Goal: Navigation & Orientation: Find specific page/section

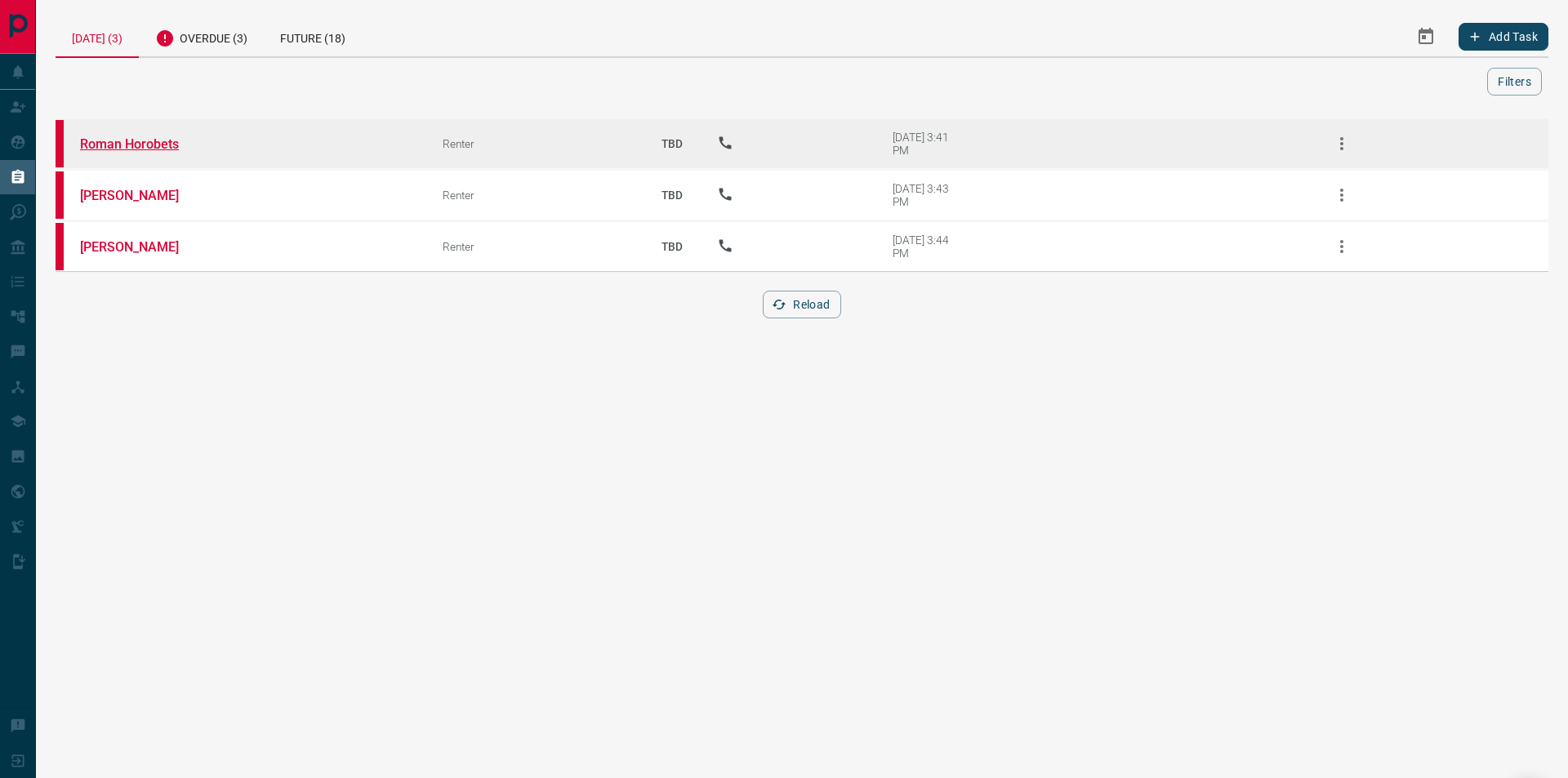
click at [160, 148] on link "Roman Horobets" at bounding box center [142, 144] width 123 height 16
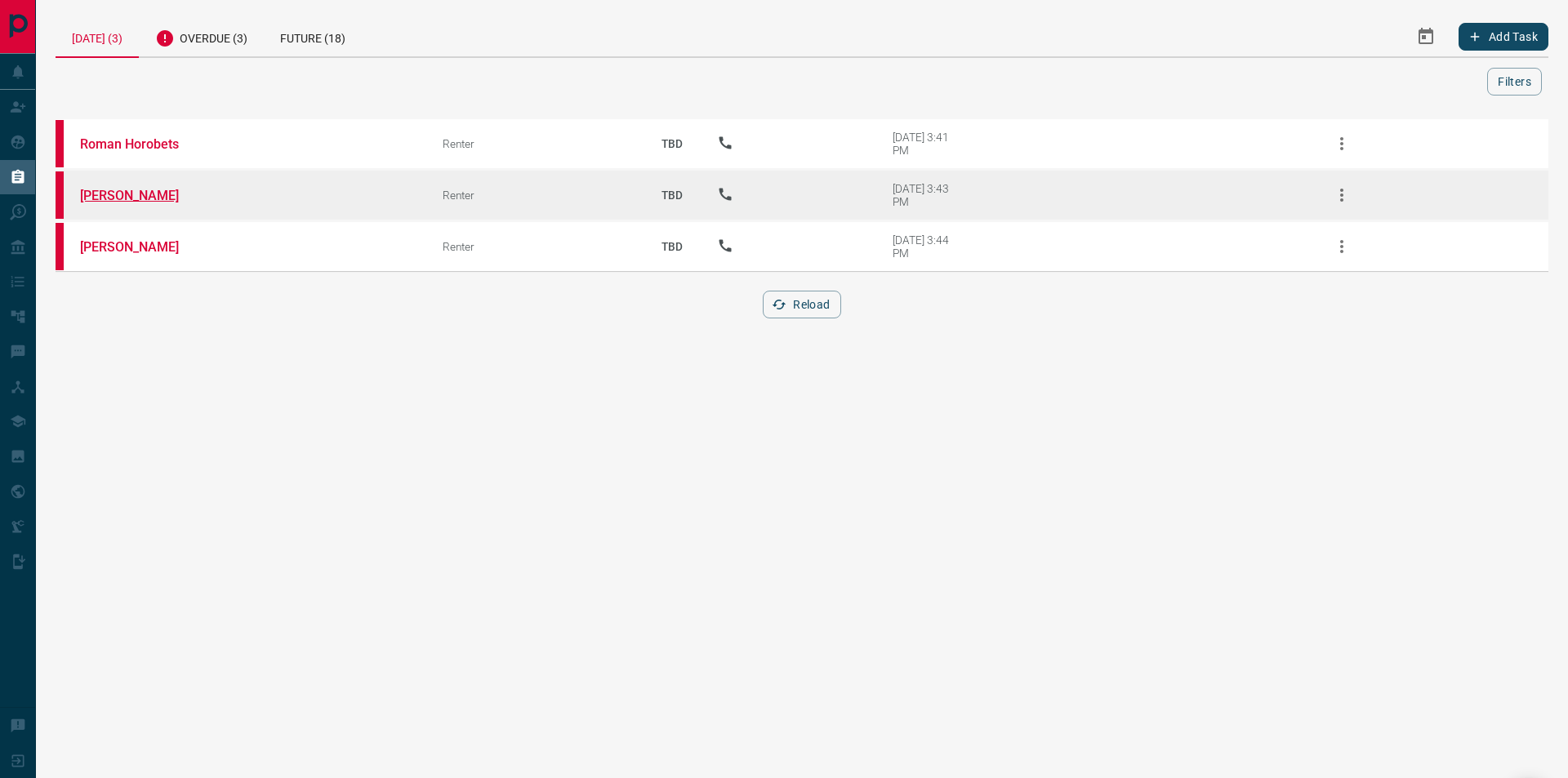
click at [118, 195] on link "[PERSON_NAME]" at bounding box center [142, 195] width 123 height 16
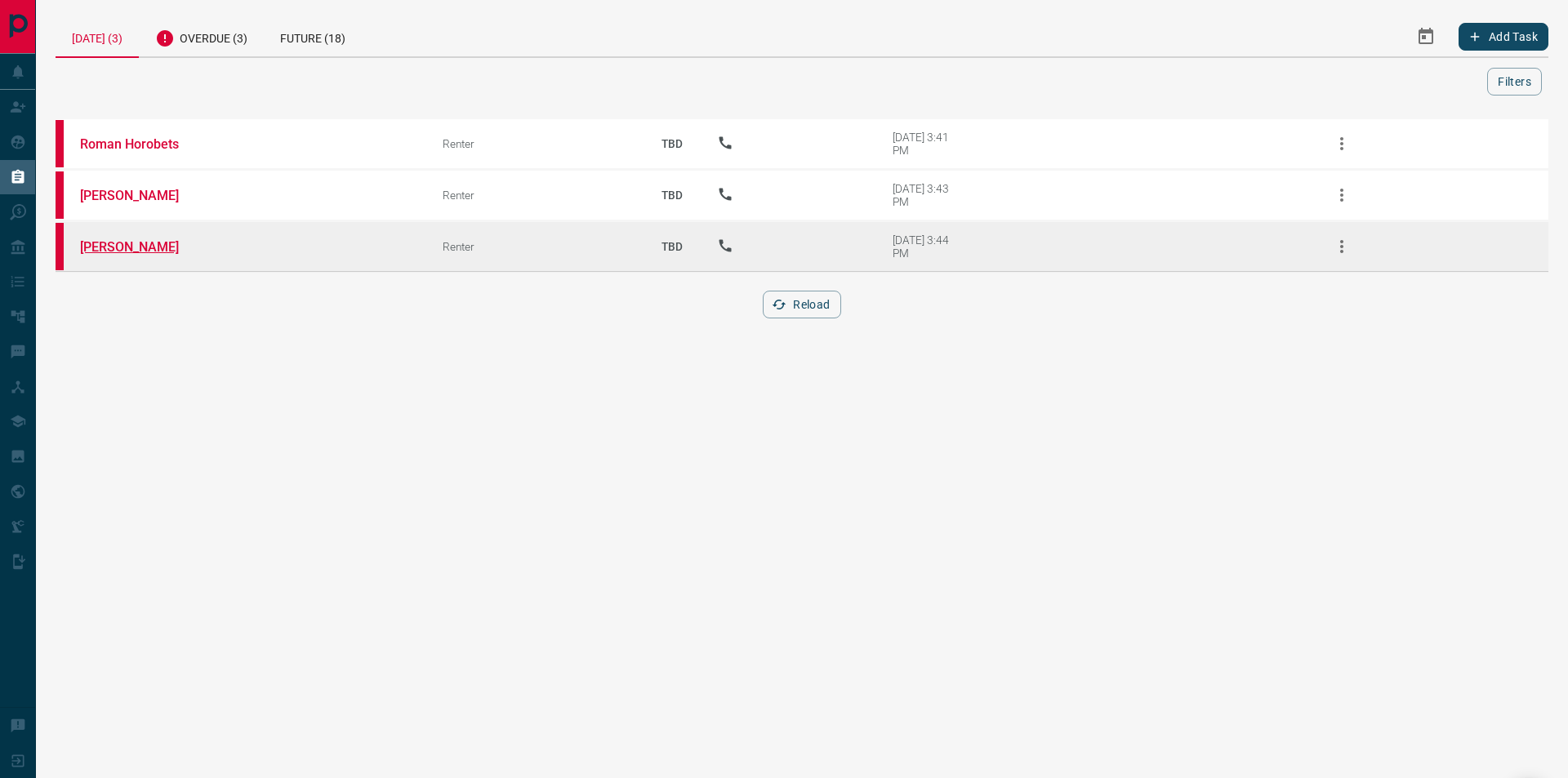
click at [150, 252] on link "[PERSON_NAME]" at bounding box center [142, 247] width 123 height 16
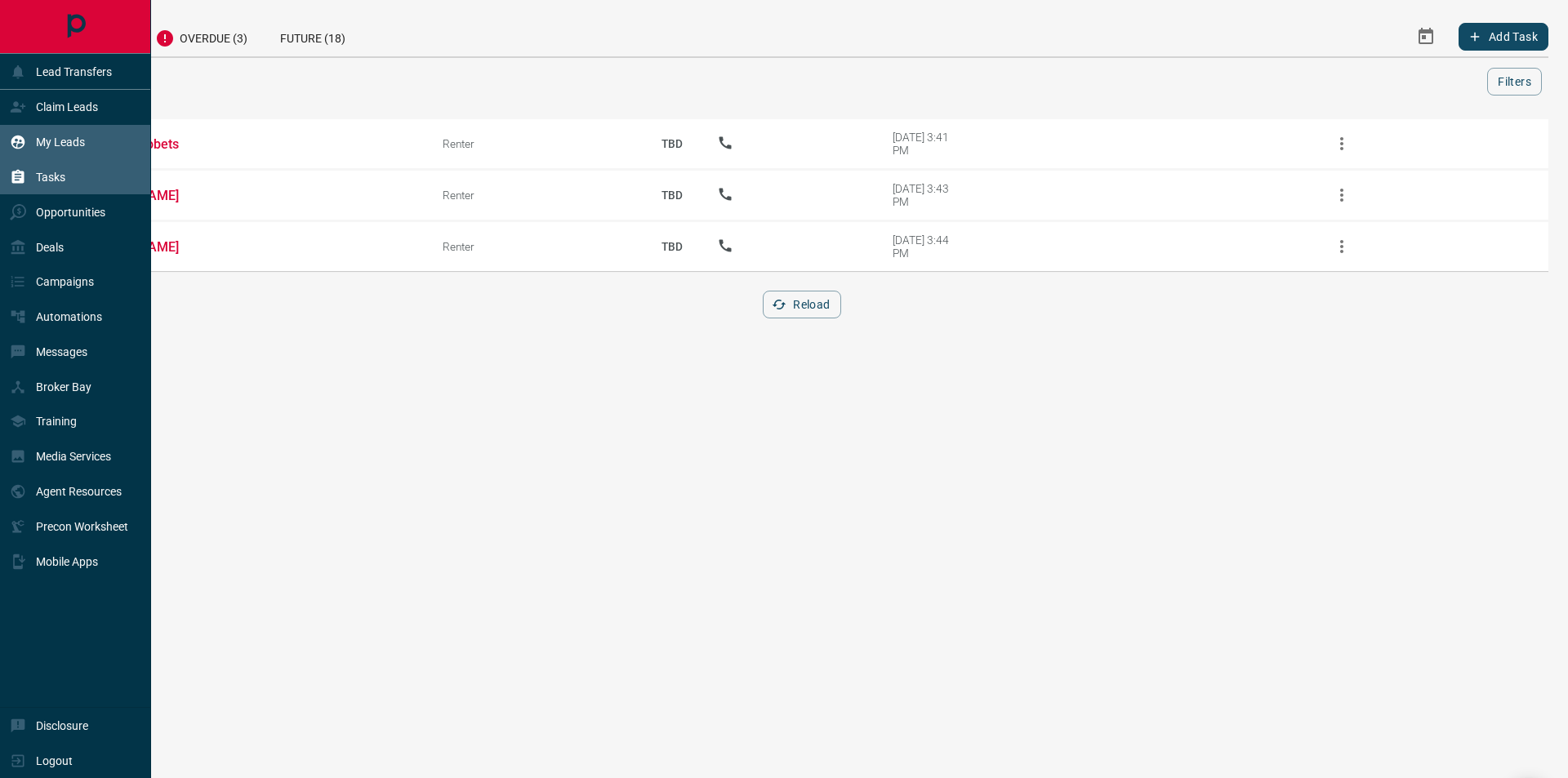
click at [74, 141] on p "My Leads" at bounding box center [61, 142] width 49 height 13
click at [81, 107] on p "Claim Leads" at bounding box center [67, 106] width 62 height 13
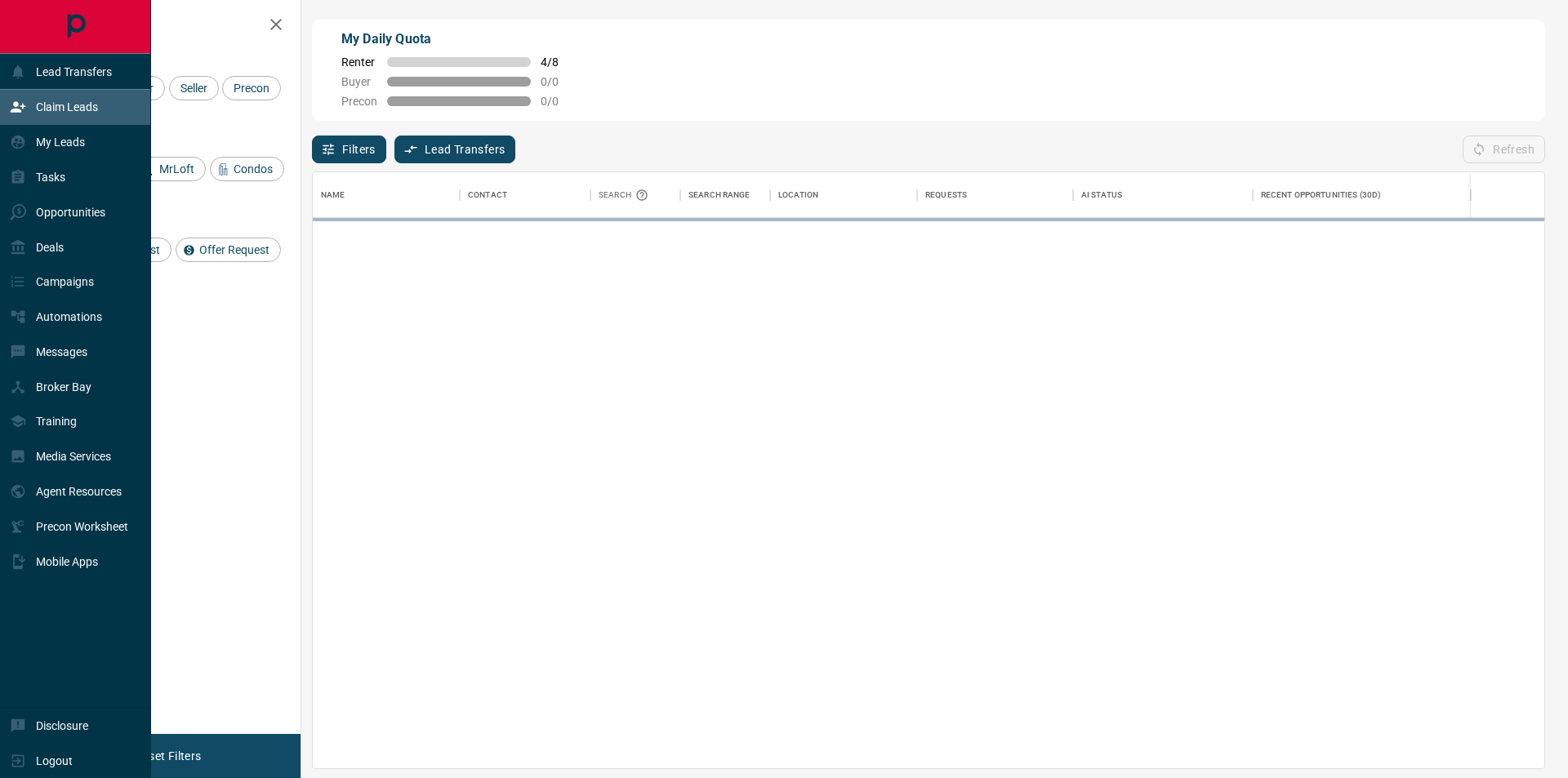
scroll to position [584, 1220]
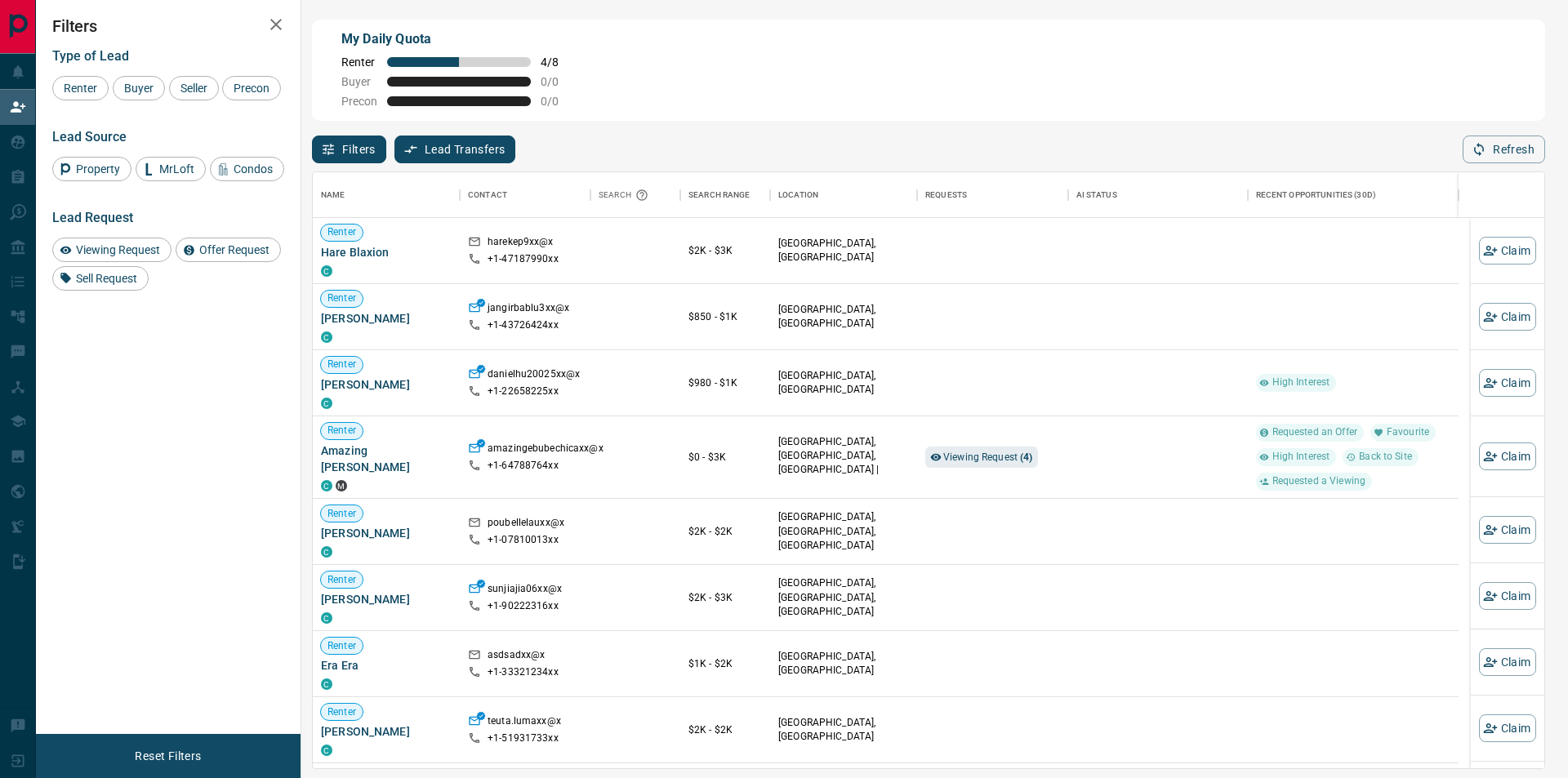
click at [1182, 98] on div "My Daily Quota Renter 4 / 8 Buyer 0 / 0 Precon 0 / 0" at bounding box center [928, 70] width 1233 height 101
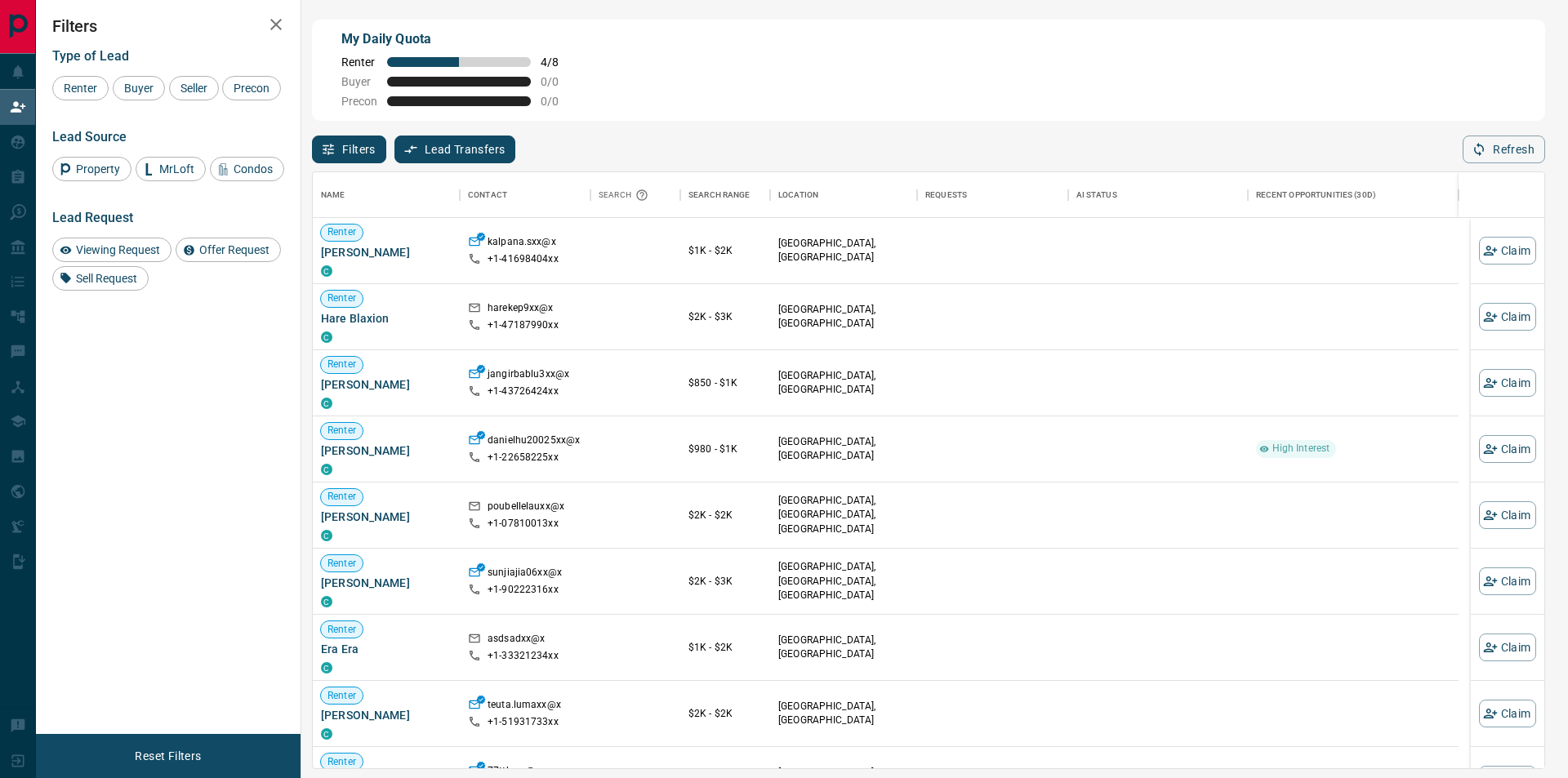
click at [1182, 98] on div "My Daily Quota Renter 4 / 8 Buyer 0 / 0 Precon 0 / 0" at bounding box center [928, 70] width 1233 height 101
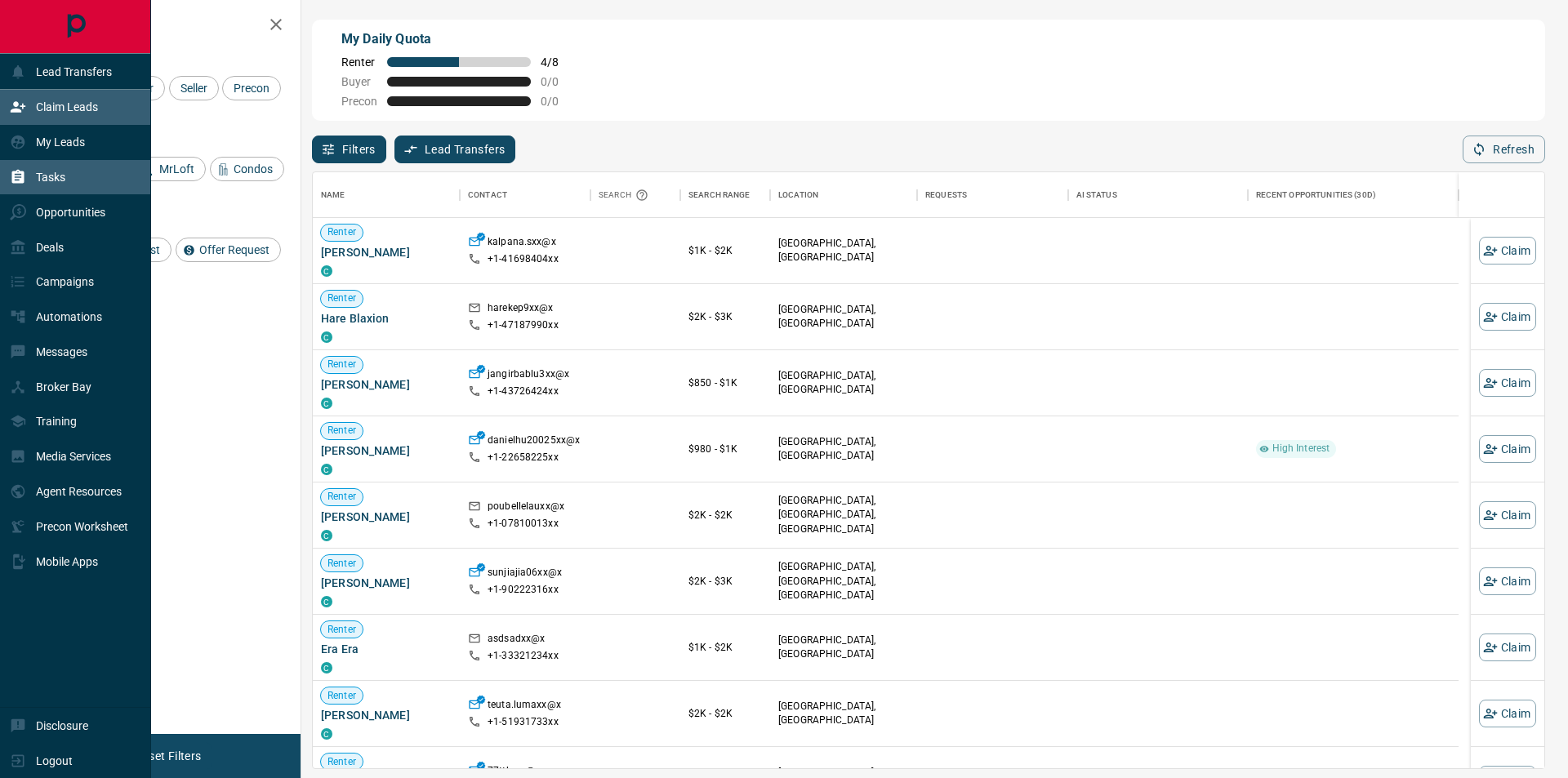
click at [50, 180] on p "Tasks" at bounding box center [51, 176] width 29 height 13
